Goal: Transaction & Acquisition: Subscribe to service/newsletter

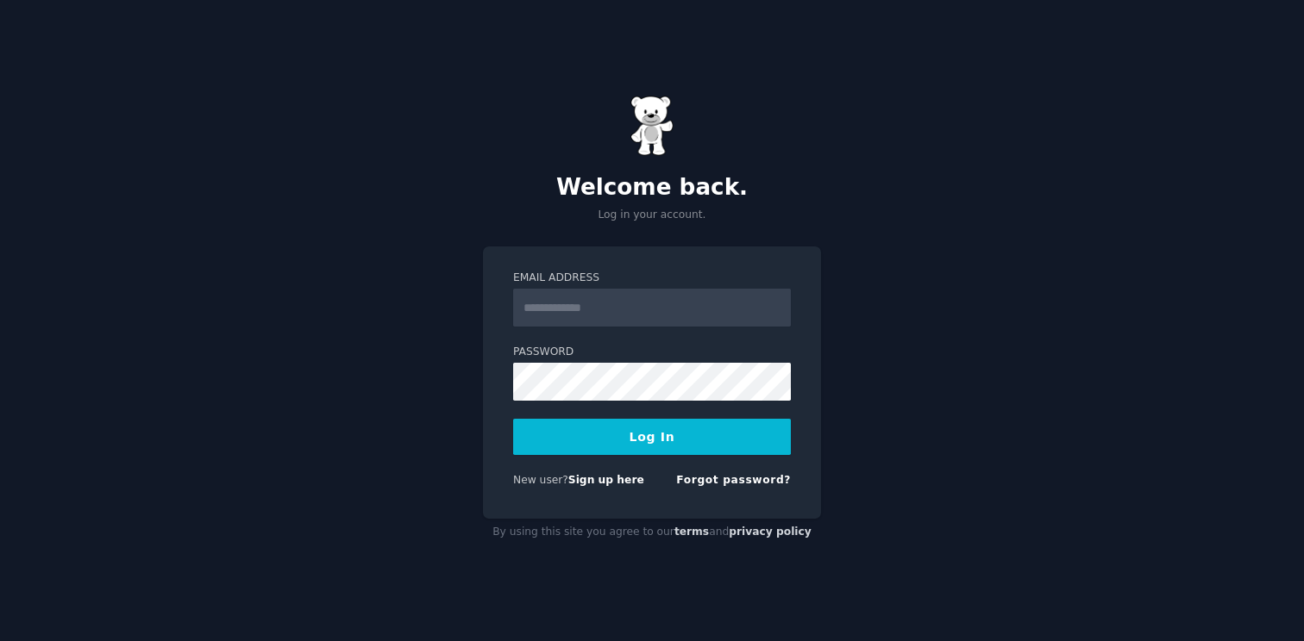
type input "**********"
click at [487, 426] on div "**********" at bounding box center [652, 383] width 338 height 272
click at [513, 419] on button "Log In" at bounding box center [652, 437] width 278 height 36
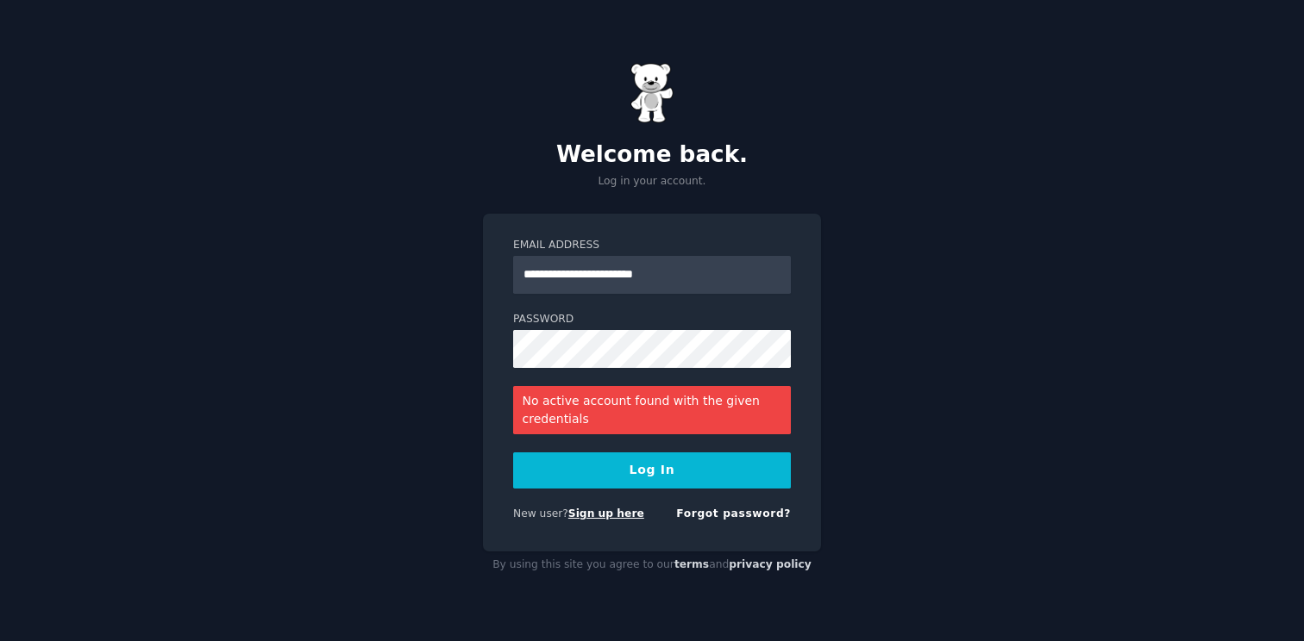
click at [607, 518] on link "Sign up here" at bounding box center [606, 514] width 76 height 12
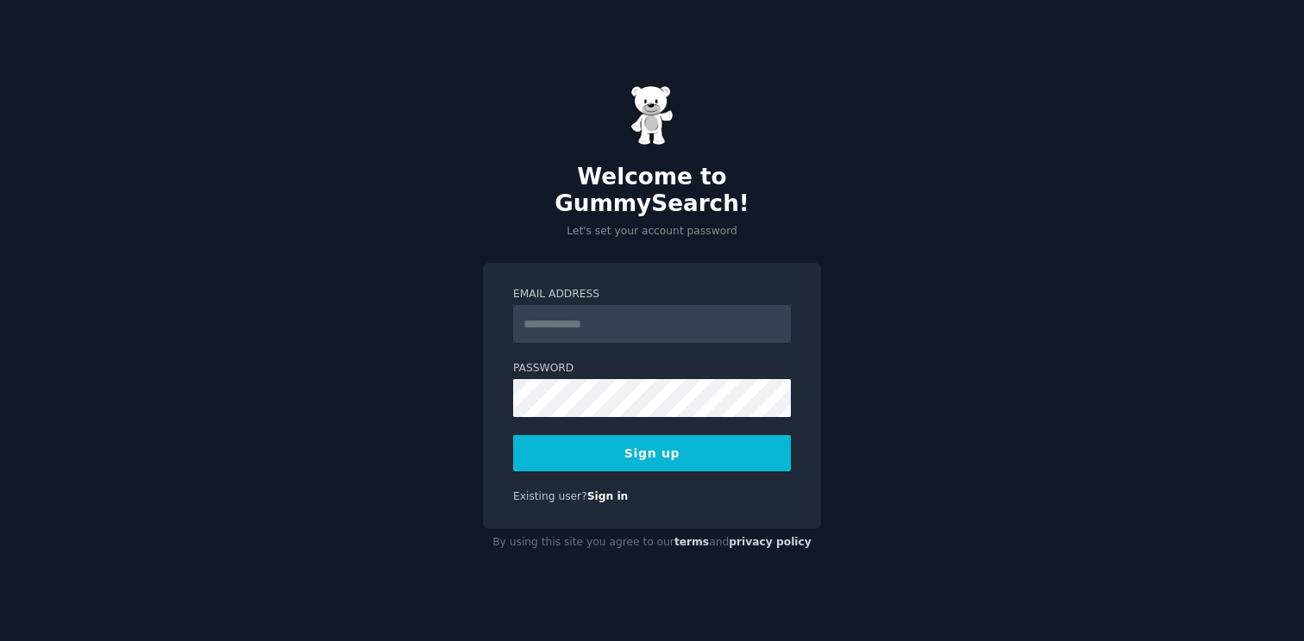
click at [553, 324] on input "Email Address" at bounding box center [652, 324] width 278 height 38
type input "**********"
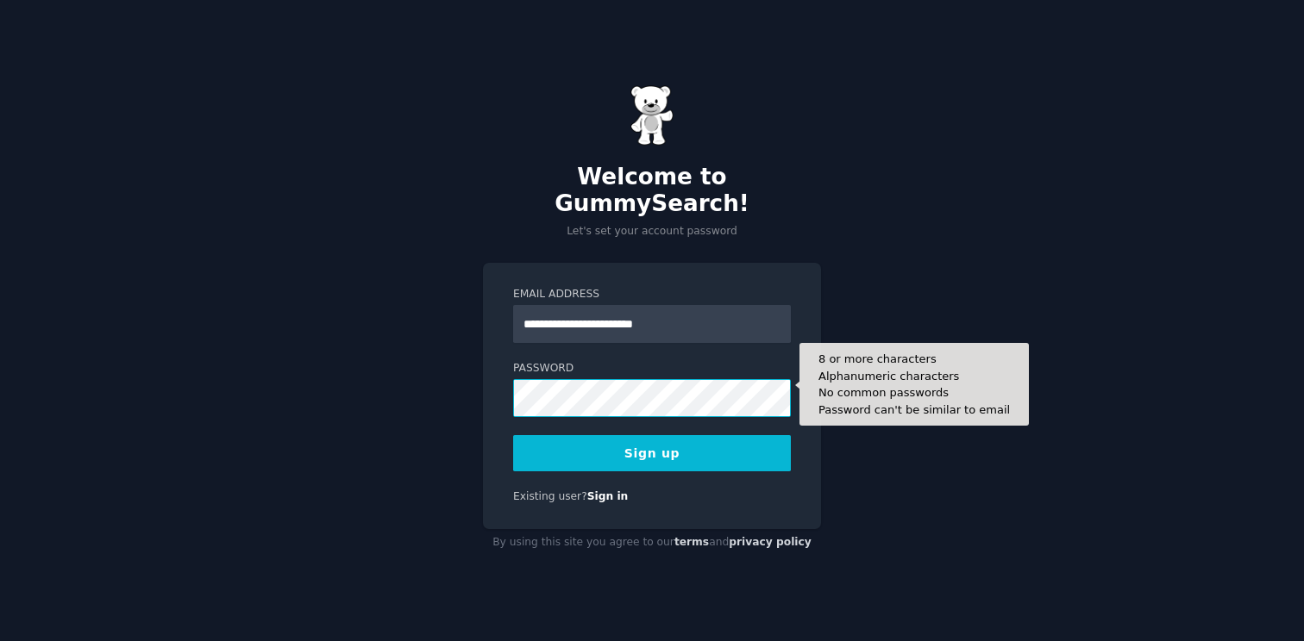
click at [513, 435] on button "Sign up" at bounding box center [652, 453] width 278 height 36
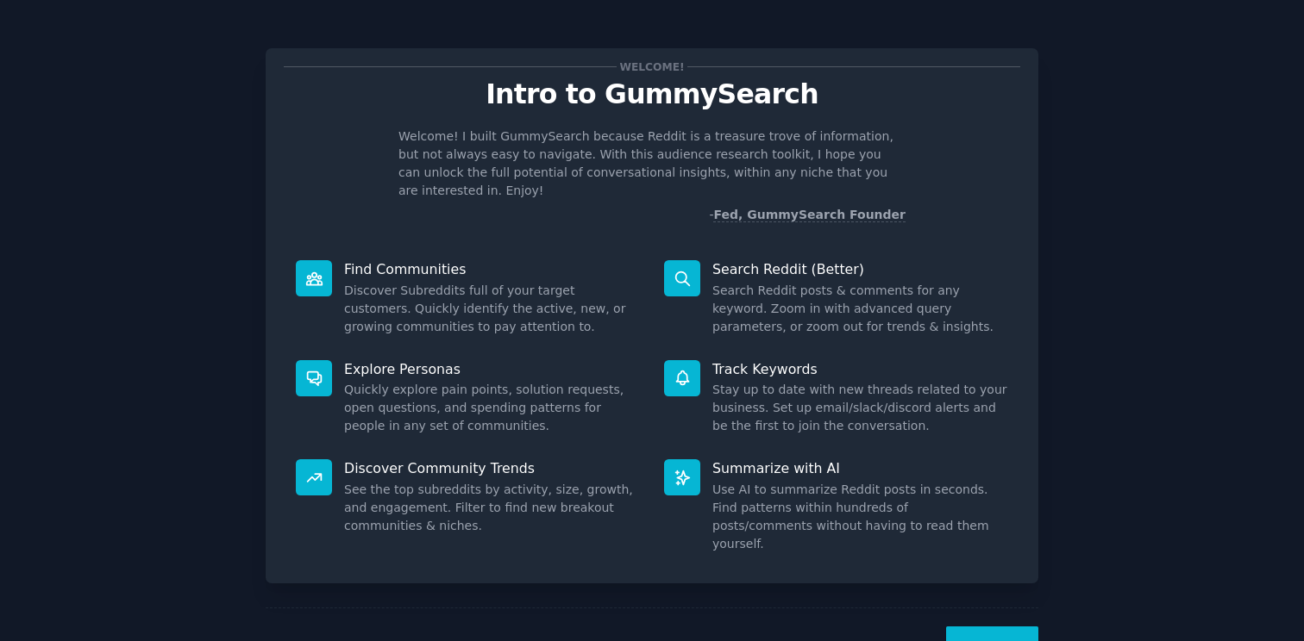
click at [979, 627] on button "Next" at bounding box center [992, 648] width 92 height 42
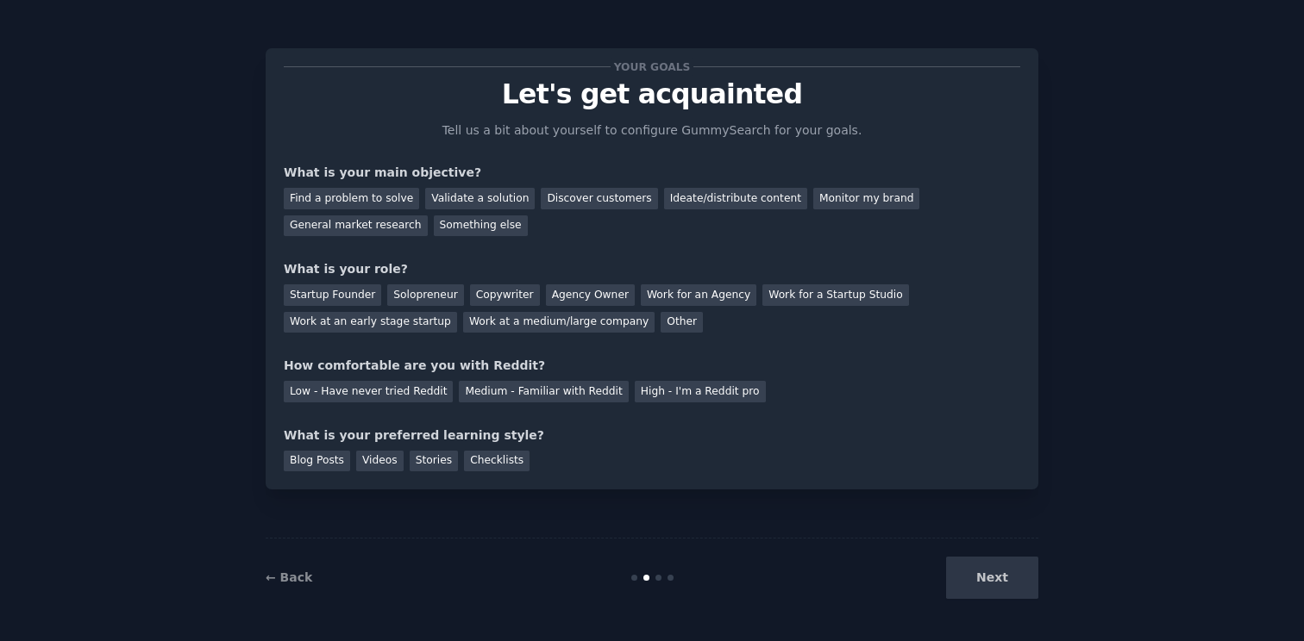
click at [979, 570] on div "Next" at bounding box center [909, 578] width 258 height 42
click at [996, 582] on div "Next" at bounding box center [909, 578] width 258 height 42
click at [361, 223] on div "General market research" at bounding box center [356, 227] width 144 height 22
click at [361, 197] on div "Find a problem to solve" at bounding box center [351, 199] width 135 height 22
click at [426, 292] on div "Solopreneur" at bounding box center [425, 296] width 76 height 22
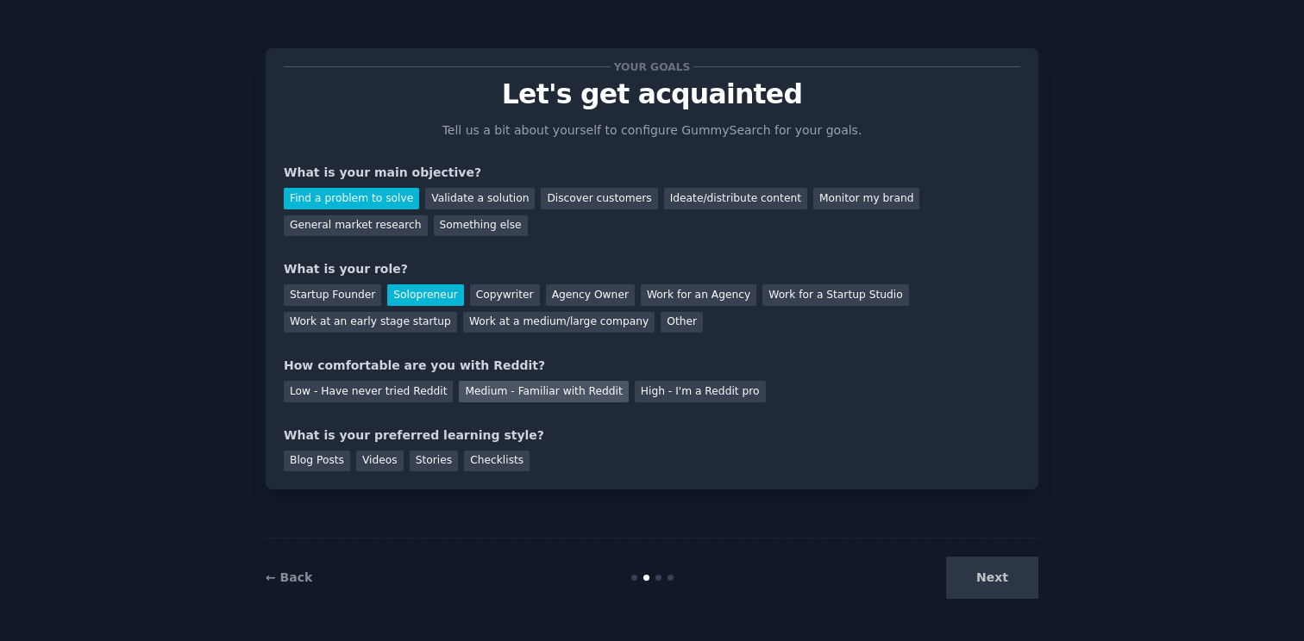
click at [493, 397] on div "Medium - Familiar with Reddit" at bounding box center [543, 392] width 169 height 22
click at [329, 460] on div "Blog Posts" at bounding box center [317, 462] width 66 height 22
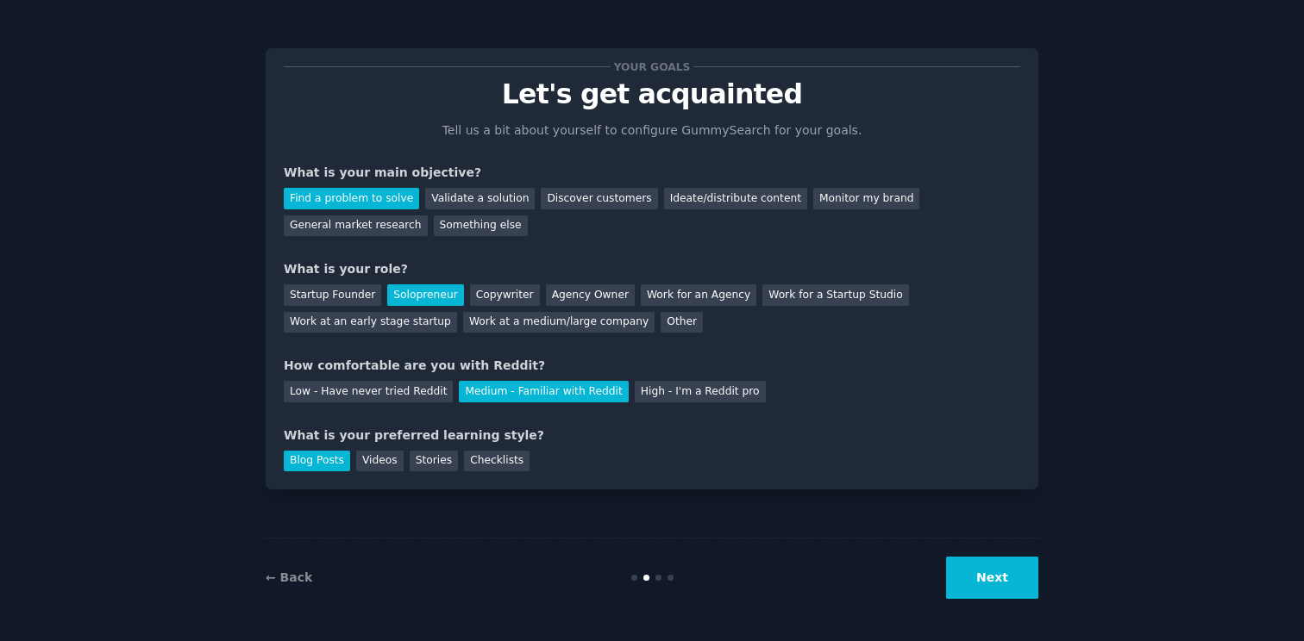
click at [985, 583] on button "Next" at bounding box center [992, 578] width 92 height 42
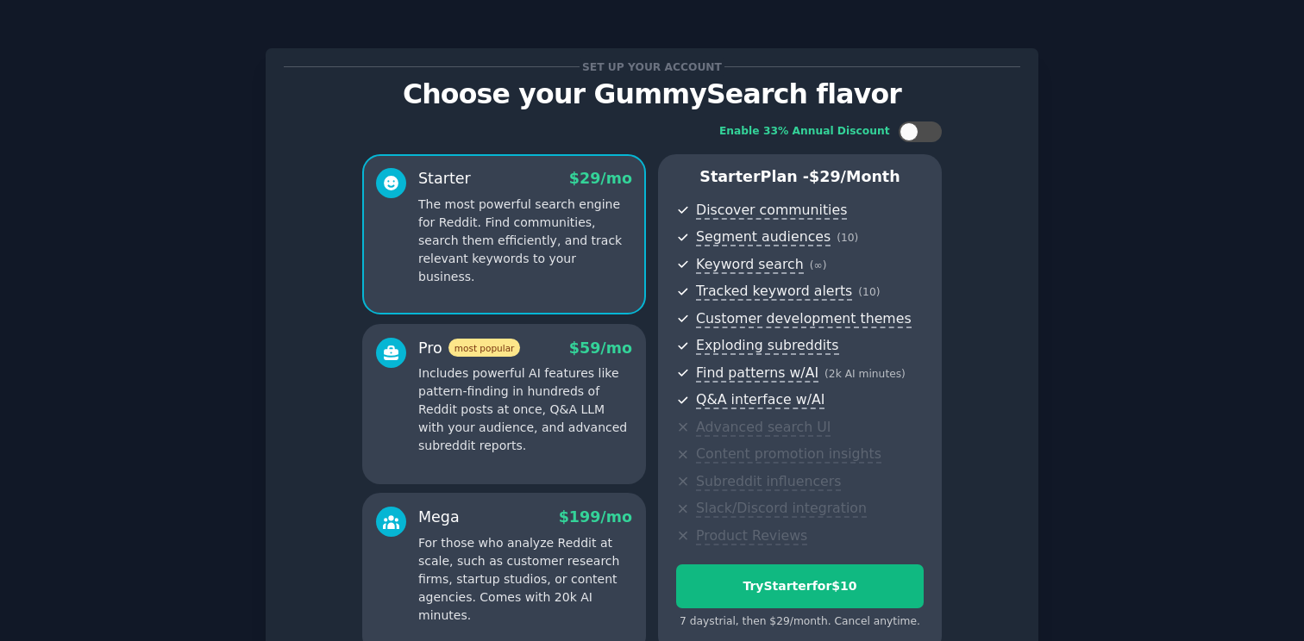
scroll to position [176, 0]
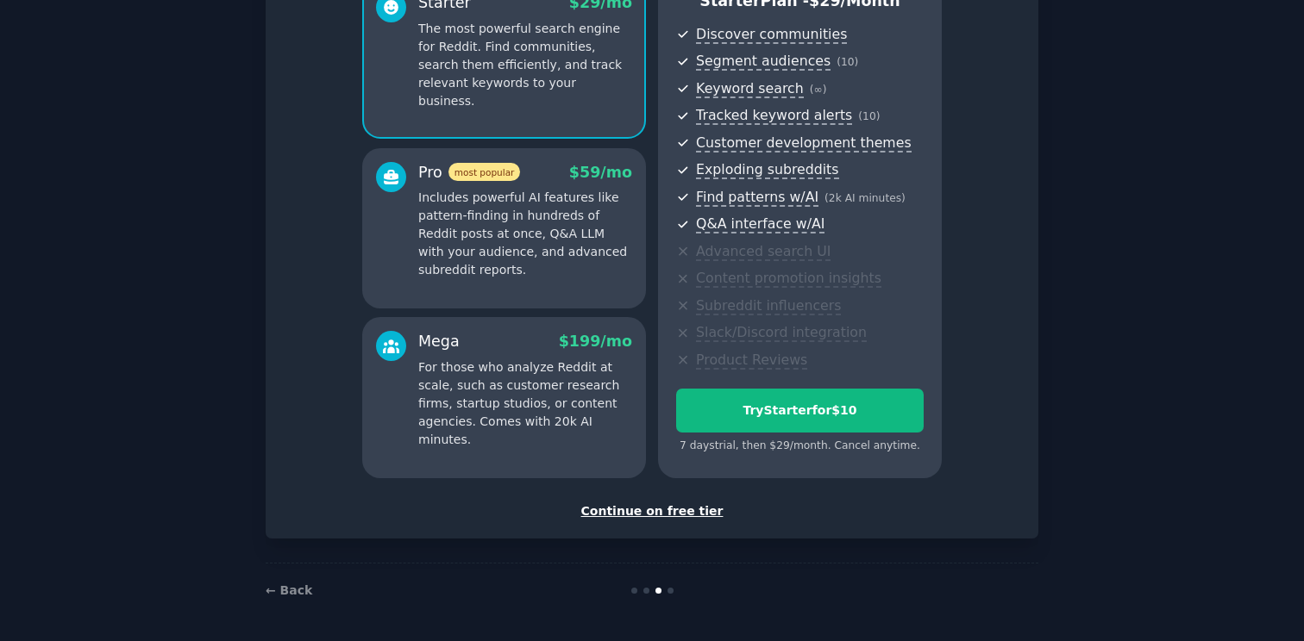
click at [632, 513] on div "Continue on free tier" at bounding box center [652, 512] width 736 height 18
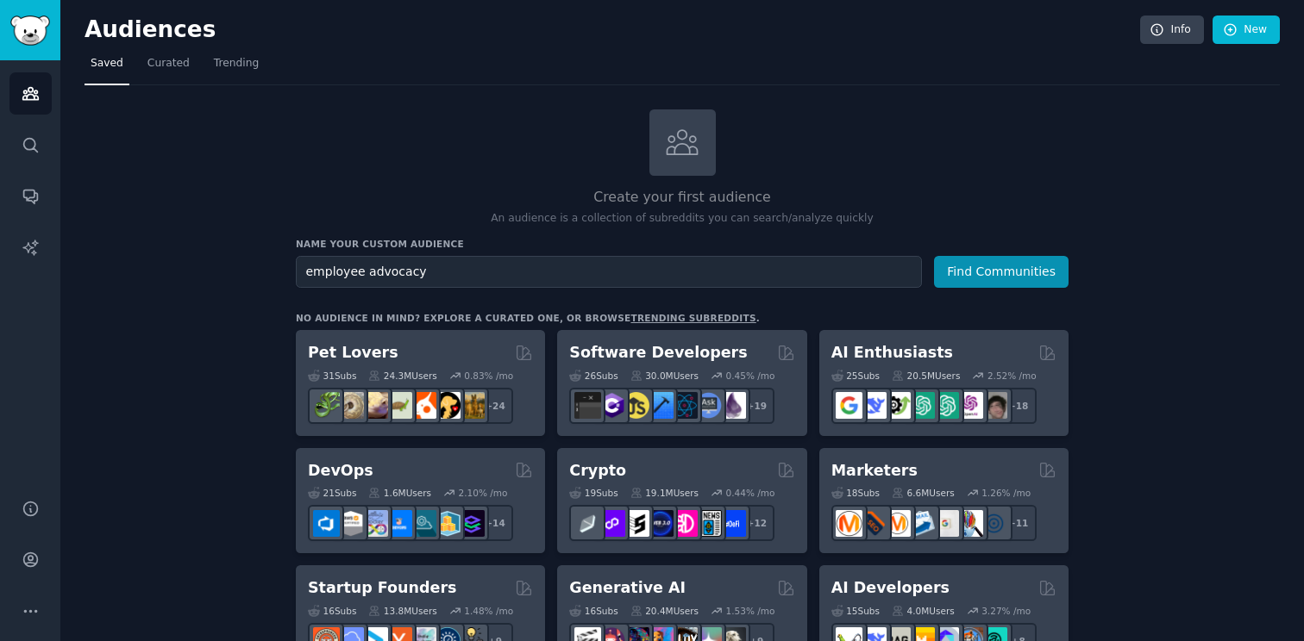
type input "employee advocacy"
click at [934, 256] on button "Find Communities" at bounding box center [1001, 272] width 134 height 32
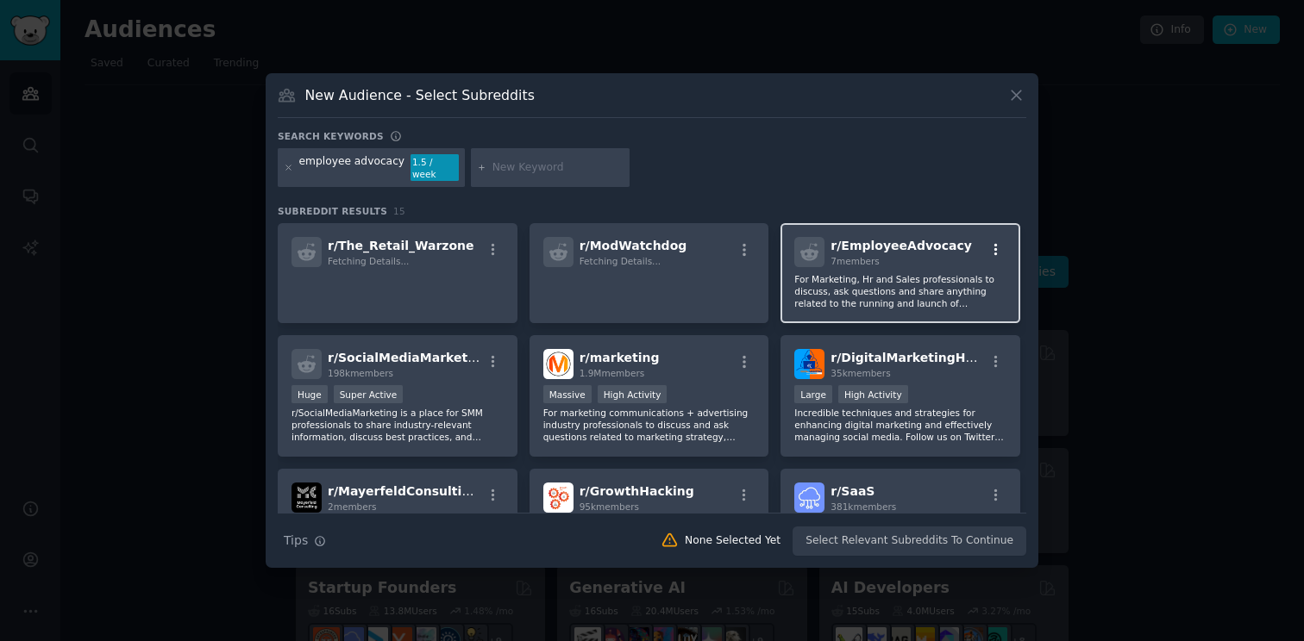
click at [989, 246] on icon "button" at bounding box center [996, 250] width 16 height 16
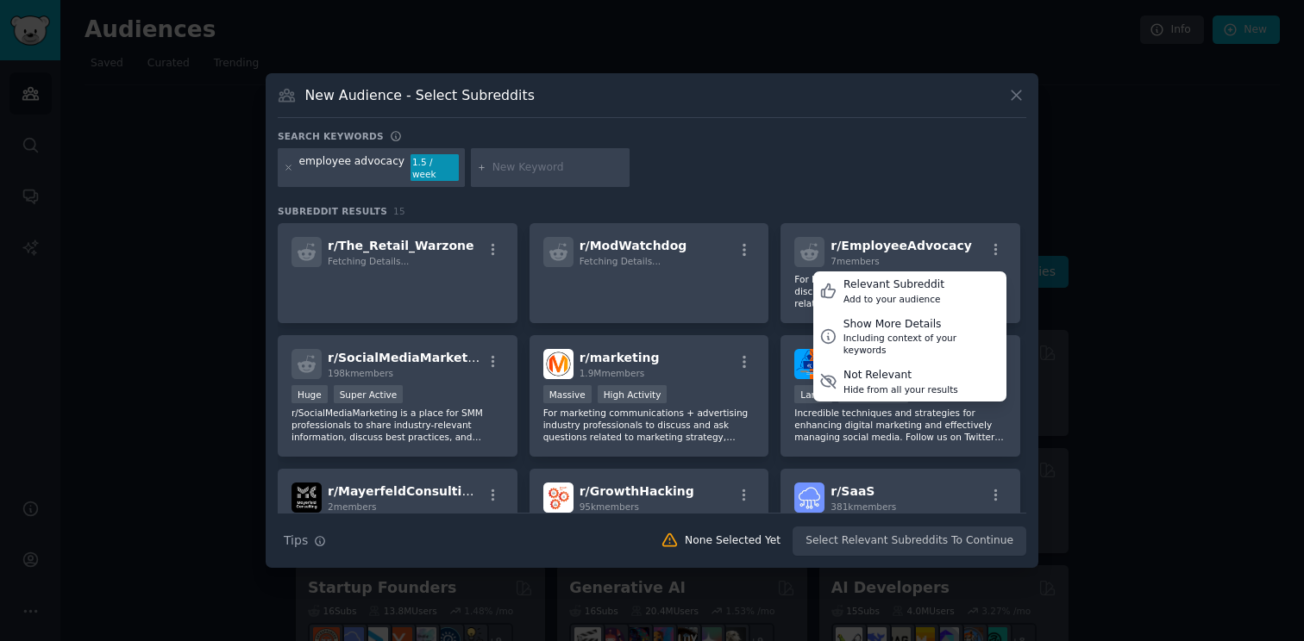
click at [912, 176] on div "employee advocacy 1.5 / week" at bounding box center [652, 171] width 748 height 46
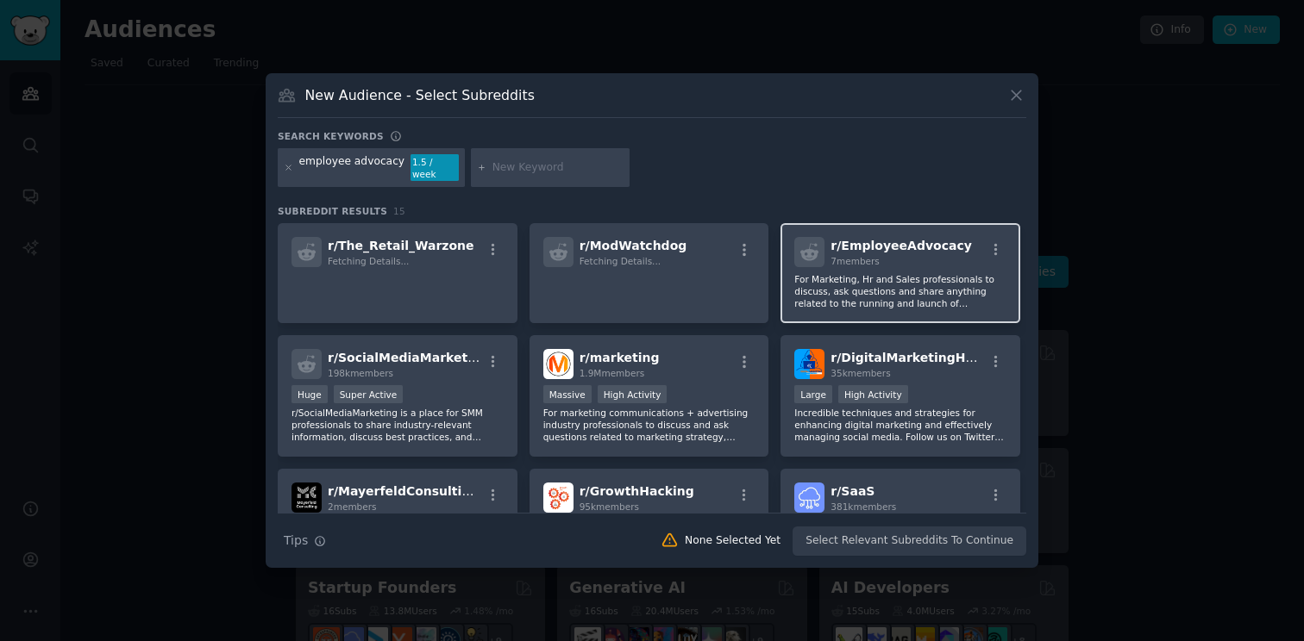
click at [866, 273] on p "For Marketing, Hr and Sales professionals to discuss, ask questions and share a…" at bounding box center [900, 291] width 212 height 36
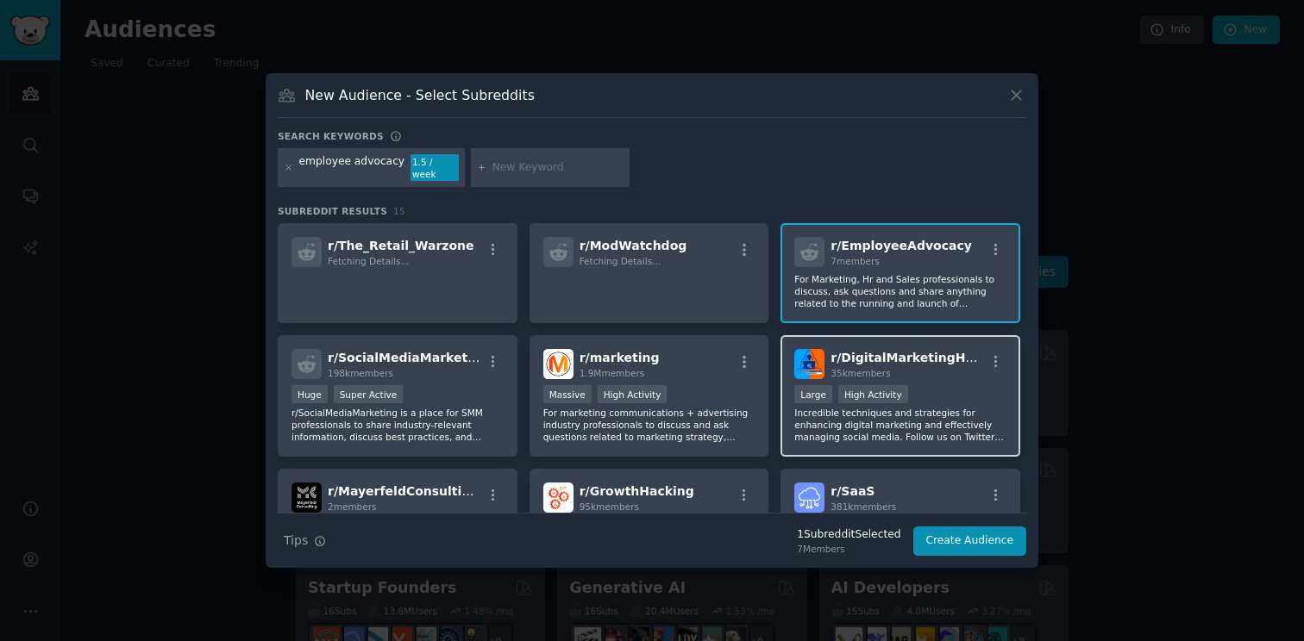
click at [860, 368] on span "35k members" at bounding box center [859, 373] width 59 height 10
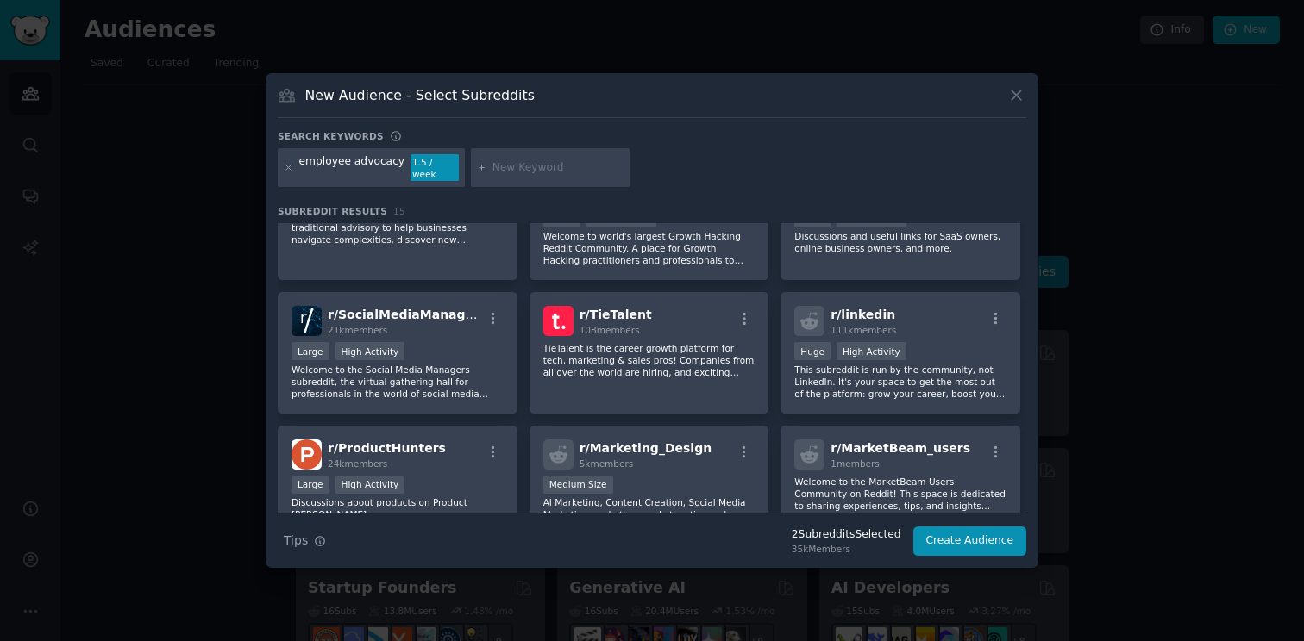
scroll to position [310, 0]
click at [886, 371] on p "This subreddit is run by the community, not LinkedIn. It's your space to get th…" at bounding box center [900, 381] width 212 height 36
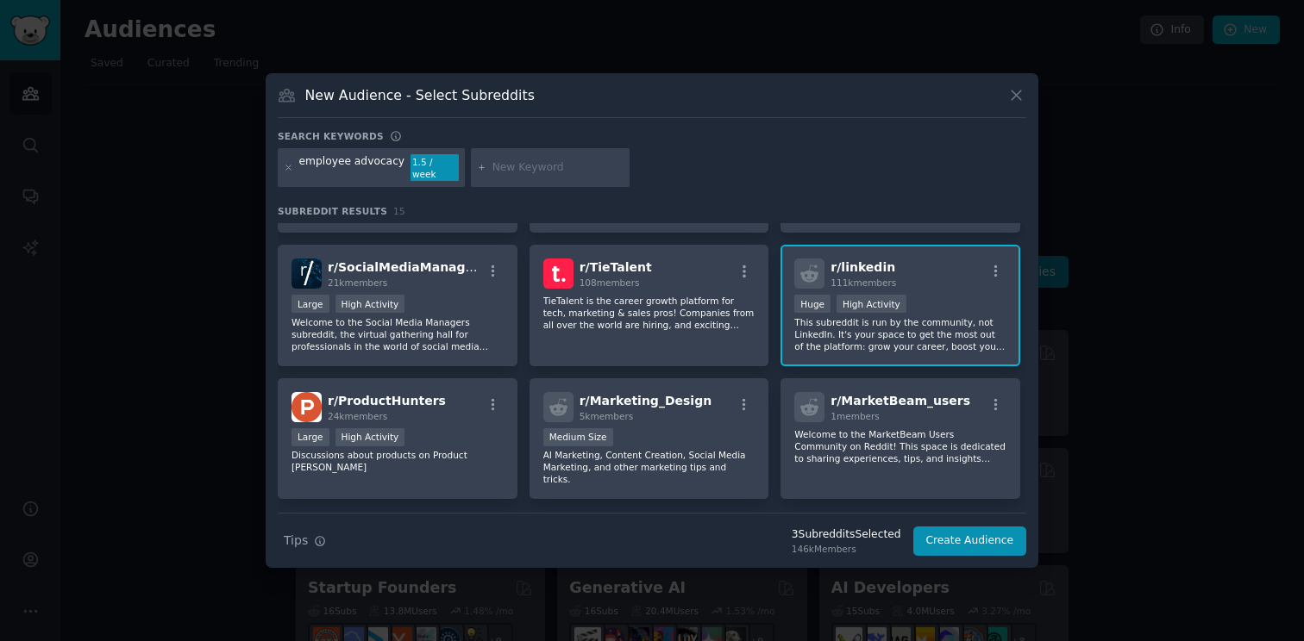
scroll to position [391, 0]
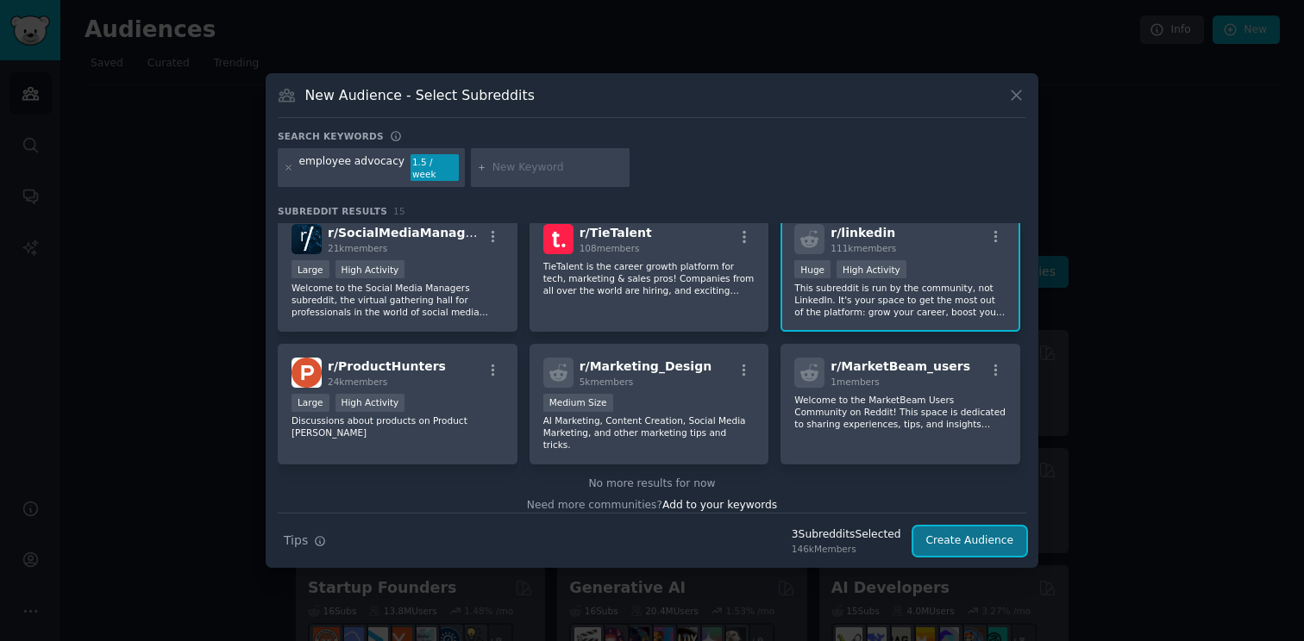
click at [960, 544] on button "Create Audience" at bounding box center [970, 541] width 114 height 29
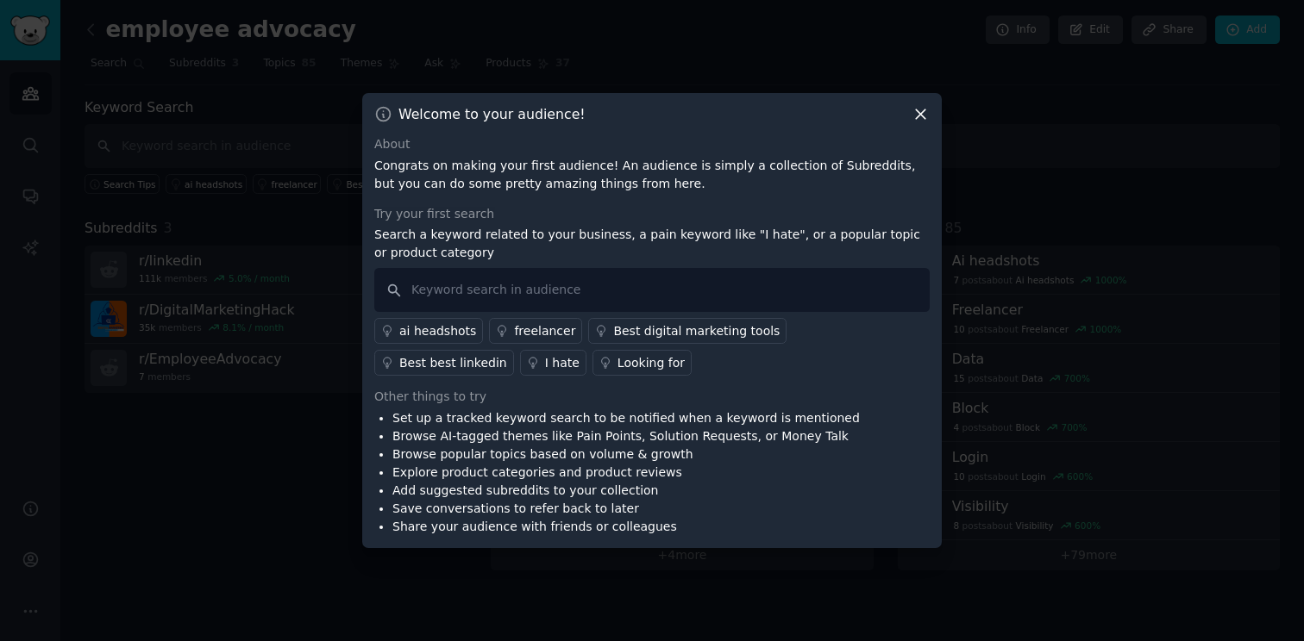
click at [917, 114] on icon at bounding box center [920, 114] width 18 height 18
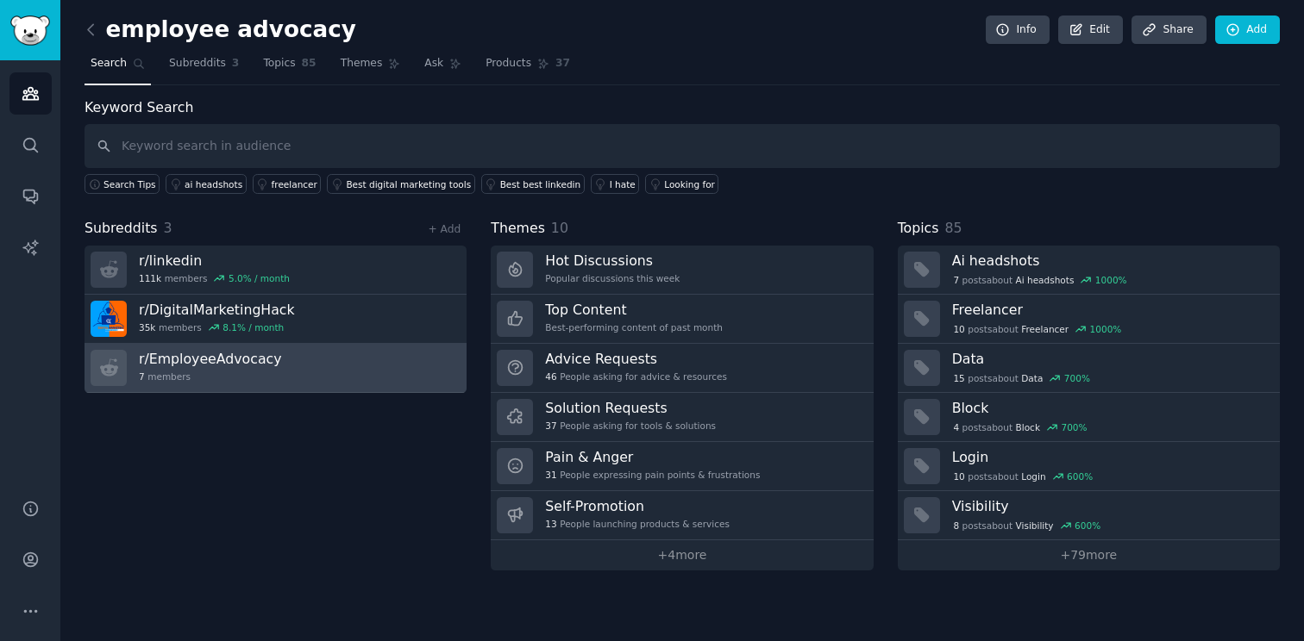
click at [284, 365] on link "r/ EmployeeAdvocacy 7 members" at bounding box center [275, 368] width 382 height 49
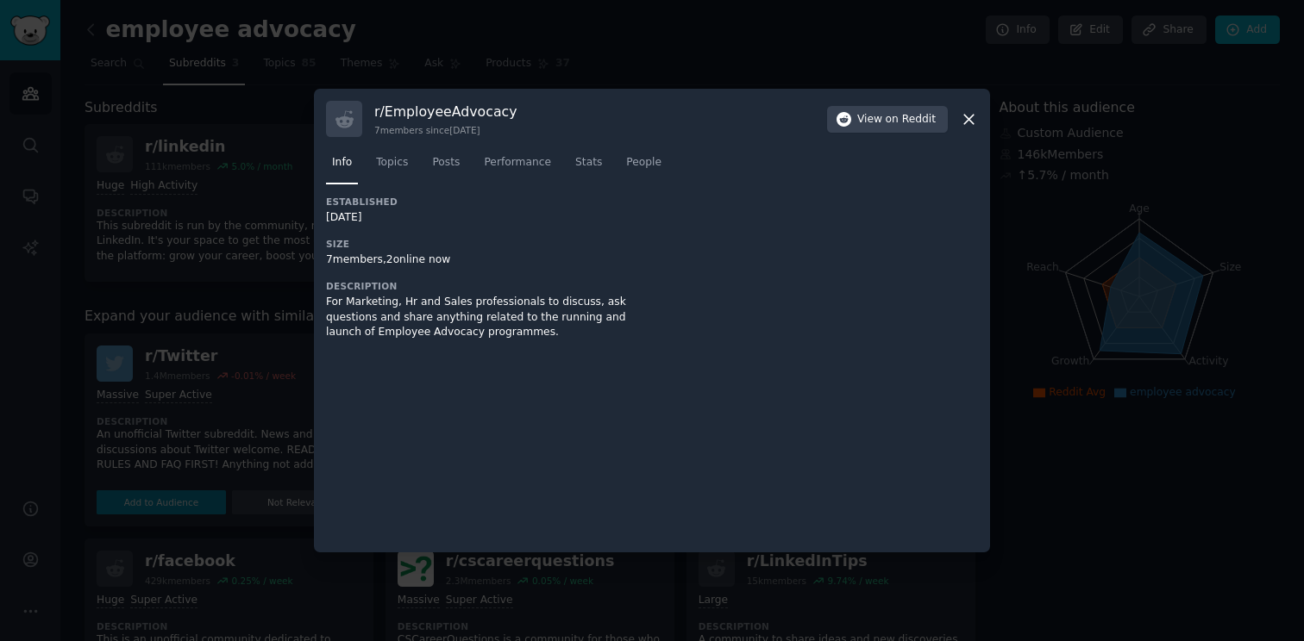
click at [970, 115] on icon at bounding box center [969, 119] width 18 height 18
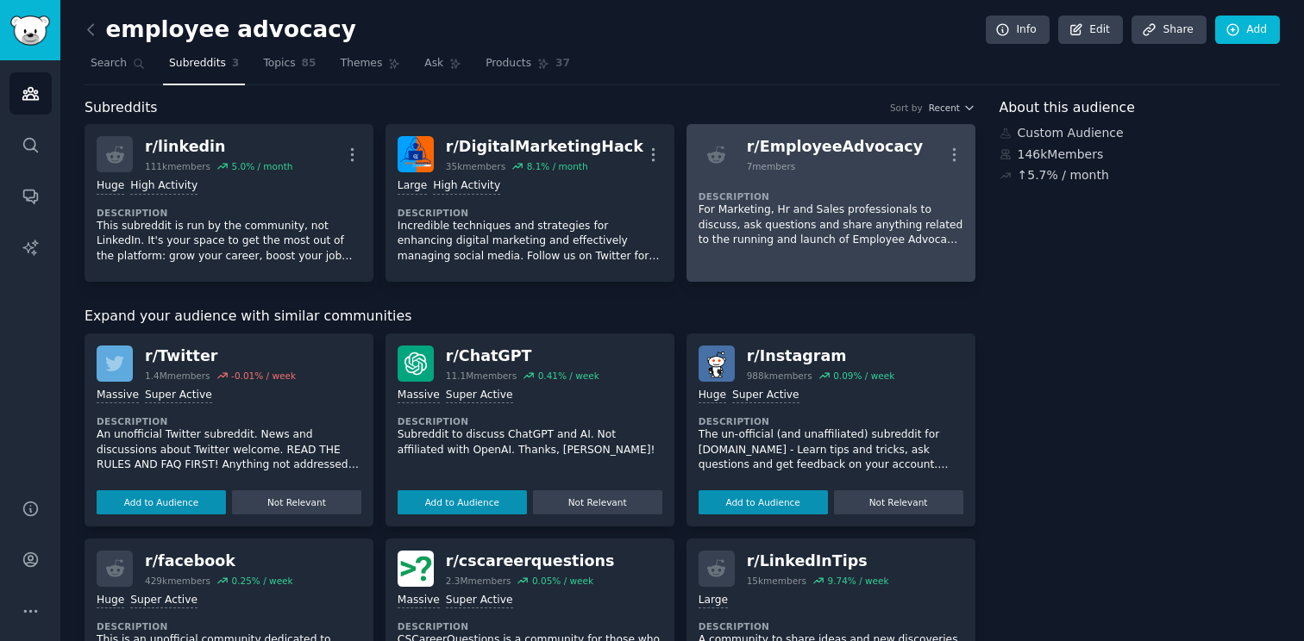
click at [815, 171] on div "7 members" at bounding box center [835, 166] width 176 height 12
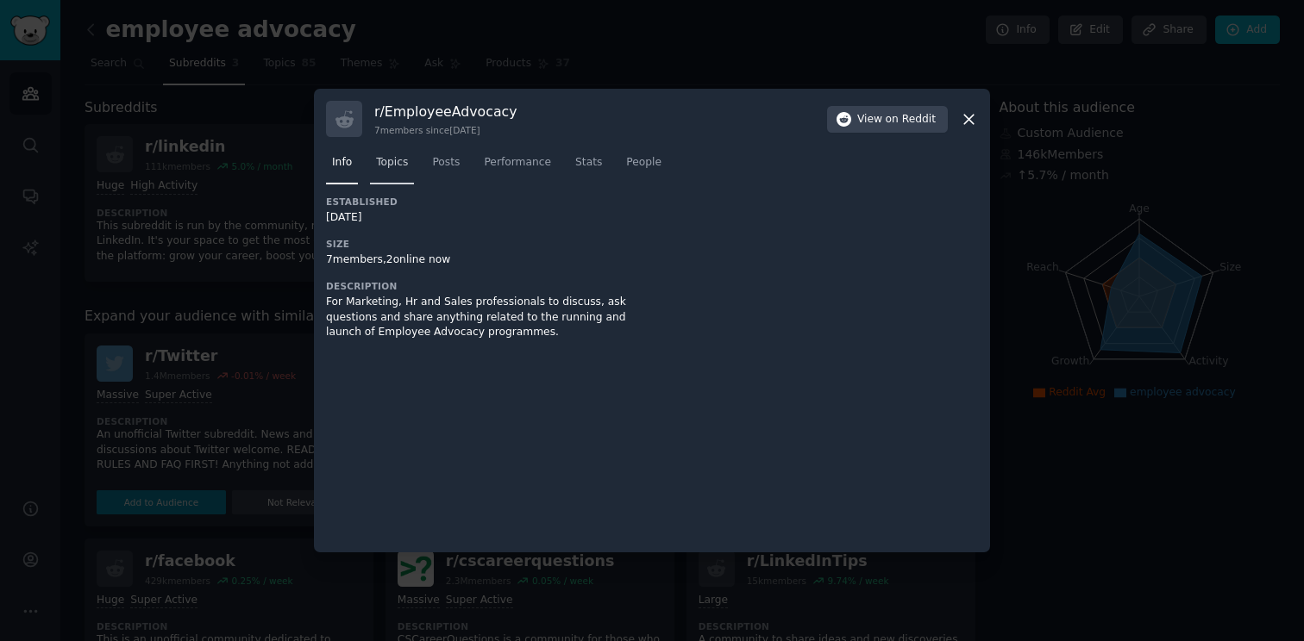
click at [396, 160] on span "Topics" at bounding box center [392, 163] width 32 height 16
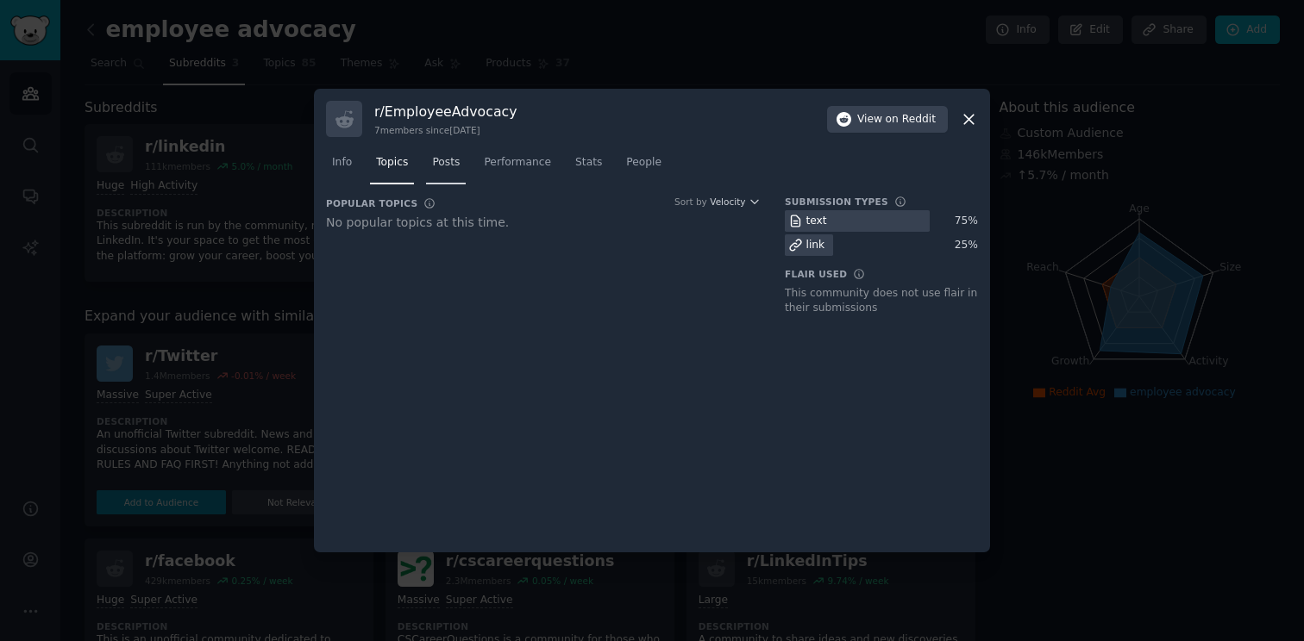
click at [445, 161] on span "Posts" at bounding box center [446, 163] width 28 height 16
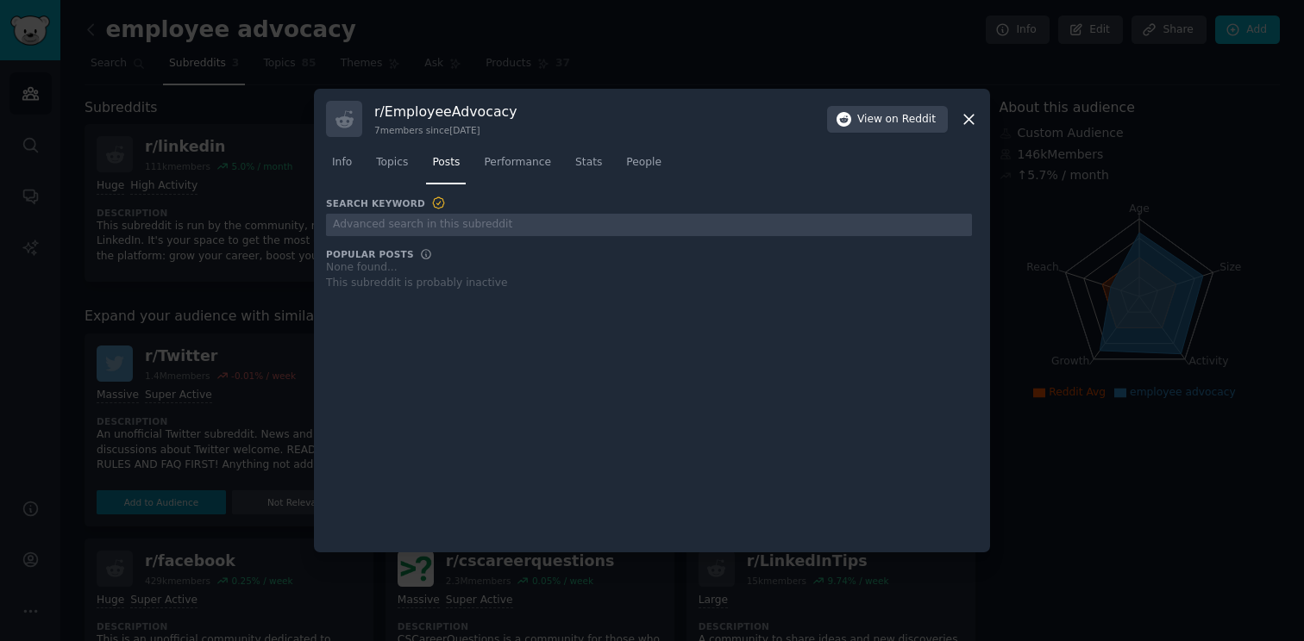
click at [964, 108] on div "r/ EmployeeAdvocacy 7 members since [DATE] View on Reddit" at bounding box center [652, 119] width 652 height 36
click at [966, 116] on icon at bounding box center [968, 119] width 9 height 9
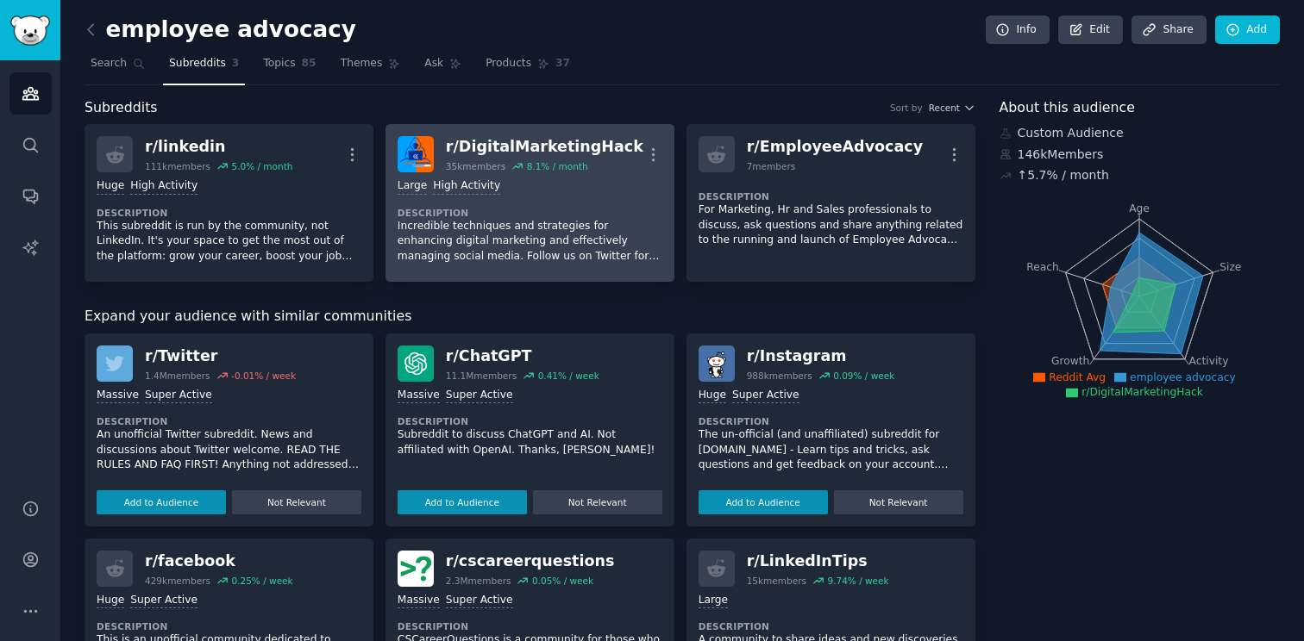
click at [593, 191] on div "10,000 - 100,000 members Large High Activity" at bounding box center [529, 186] width 265 height 16
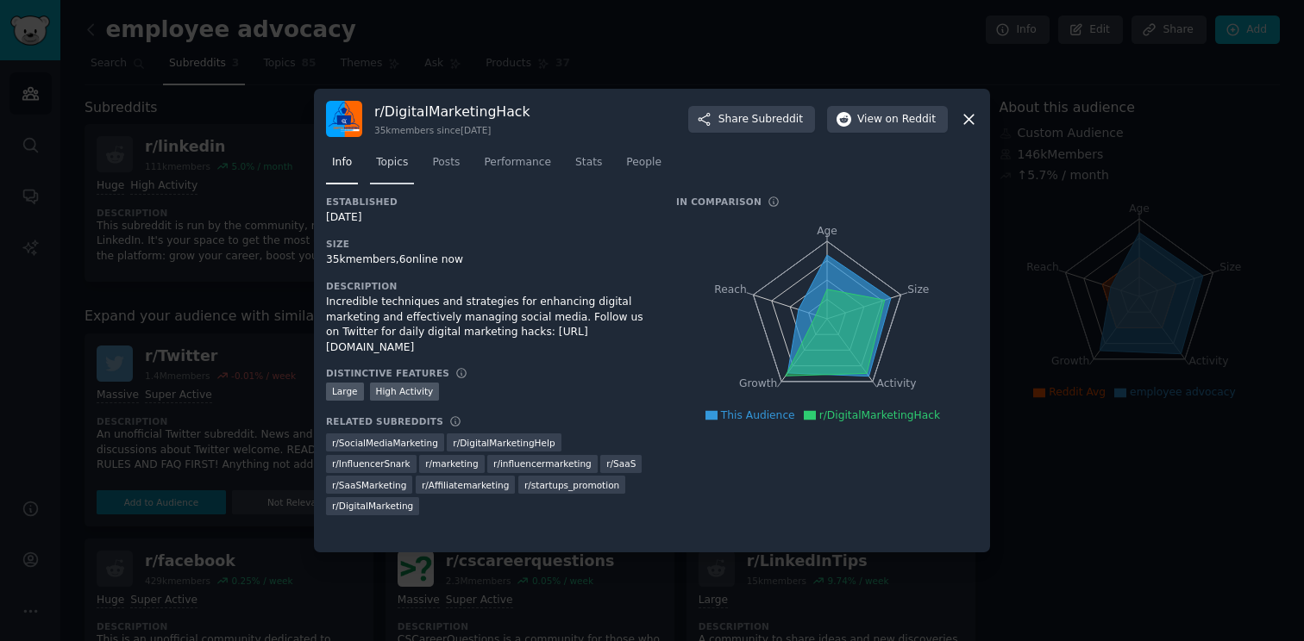
click at [393, 151] on link "Topics" at bounding box center [392, 166] width 44 height 35
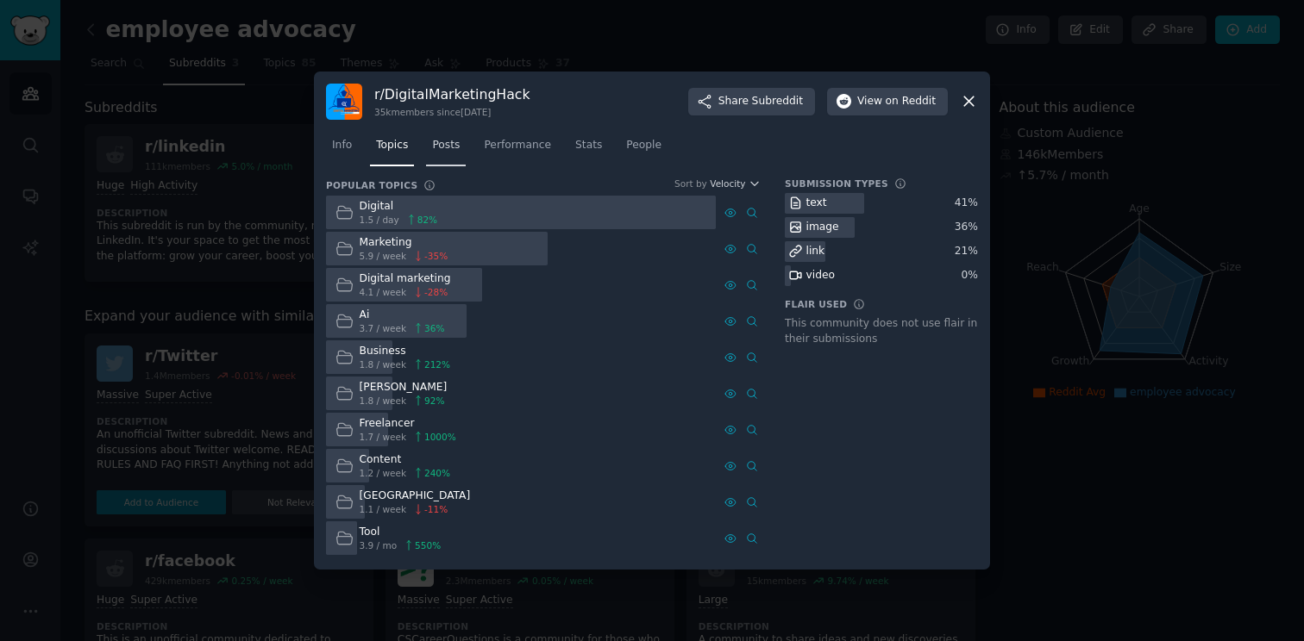
click at [448, 142] on span "Posts" at bounding box center [446, 146] width 28 height 16
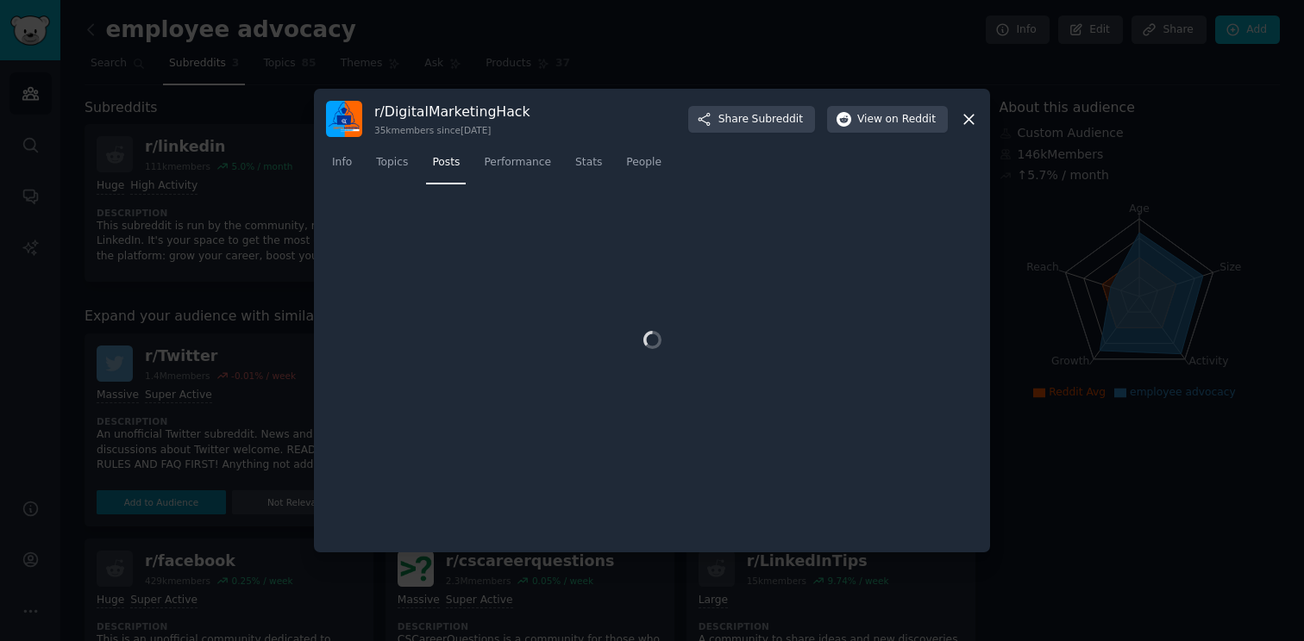
click at [448, 142] on div "Info Topics Posts Performance Stats People" at bounding box center [652, 166] width 652 height 59
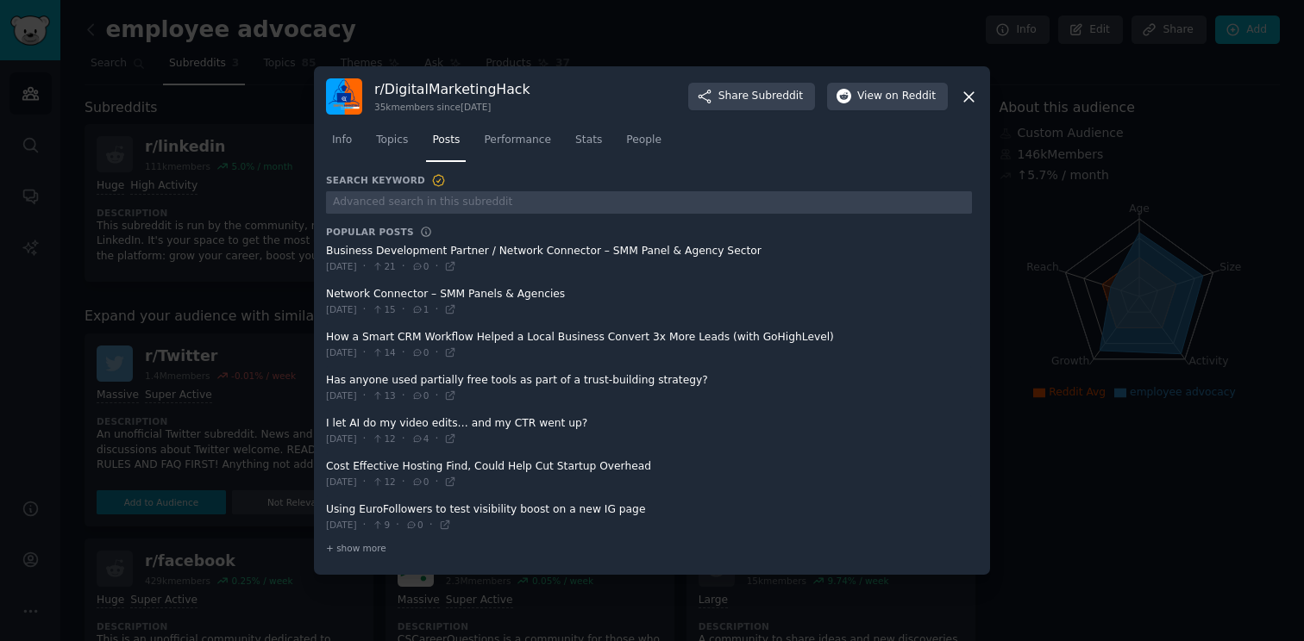
click at [1175, 236] on div at bounding box center [652, 320] width 1304 height 641
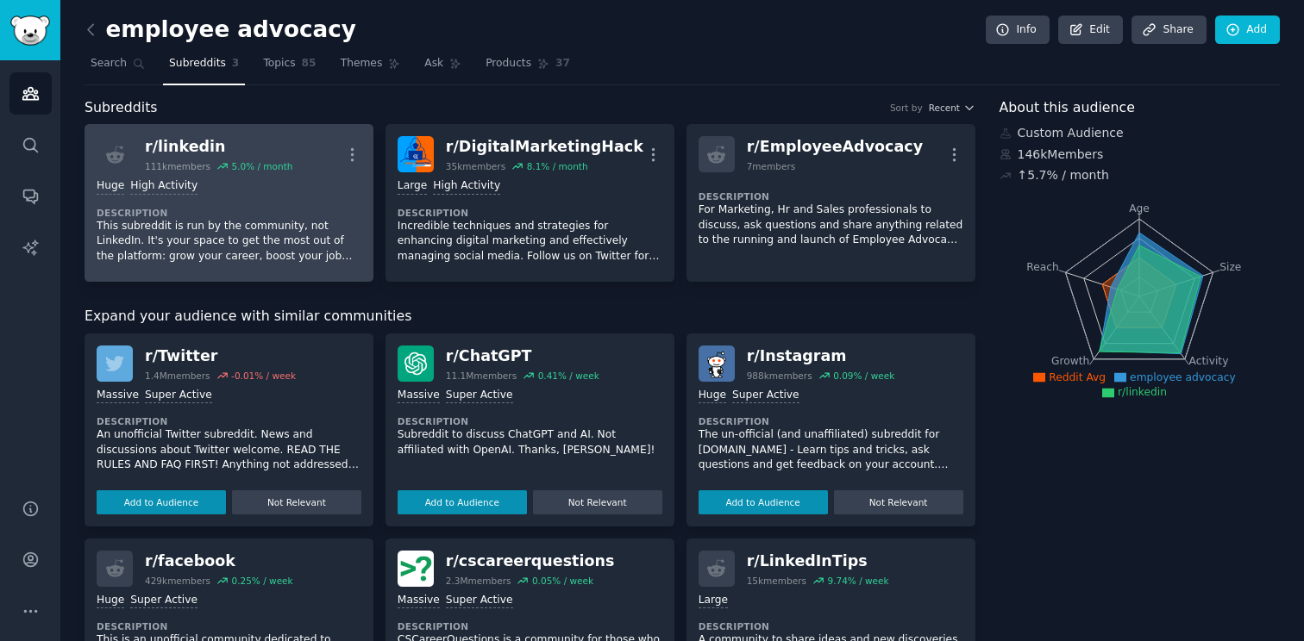
click at [223, 195] on div "Huge High Activity Description This subreddit is run by the community, not Link…" at bounding box center [229, 220] width 265 height 97
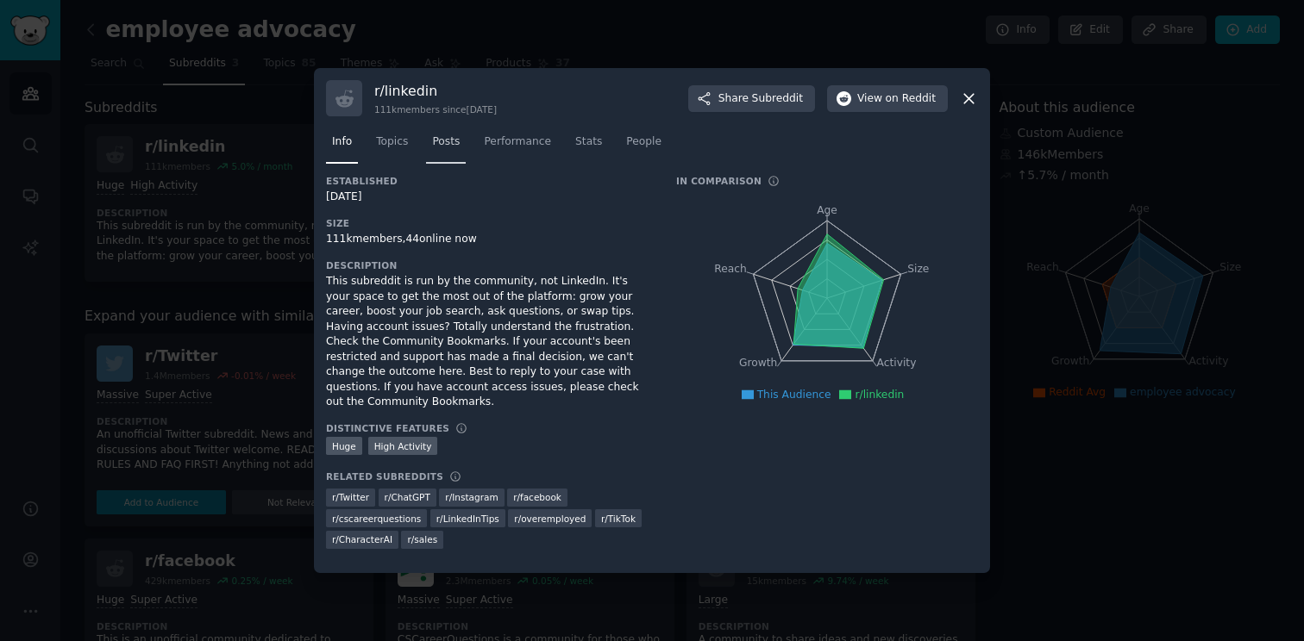
click at [454, 135] on span "Posts" at bounding box center [446, 142] width 28 height 16
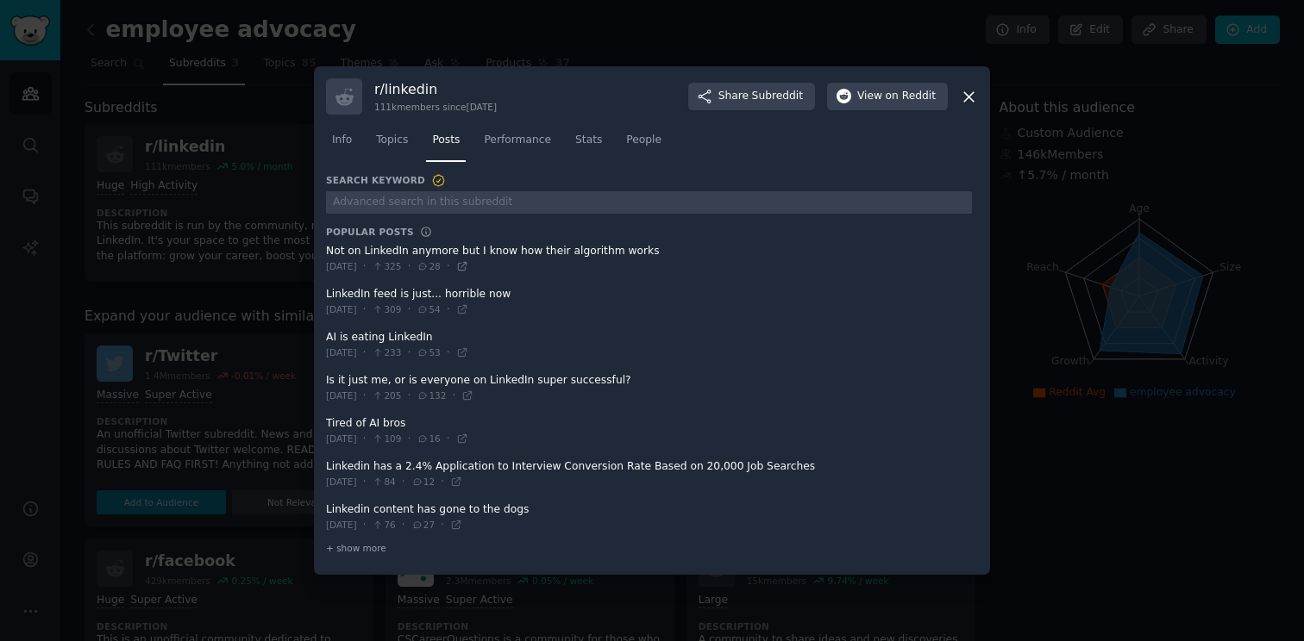
click at [468, 266] on icon at bounding box center [462, 266] width 12 height 12
click at [468, 309] on icon at bounding box center [462, 309] width 12 height 12
